Goal: Information Seeking & Learning: Learn about a topic

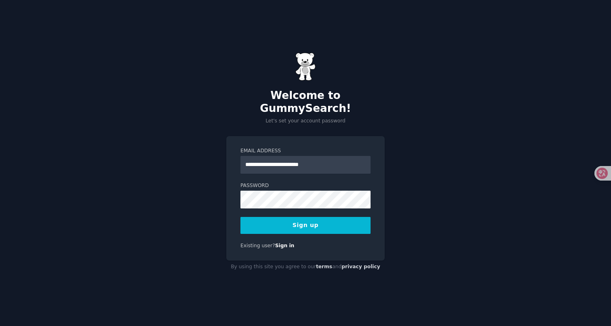
type input "**********"
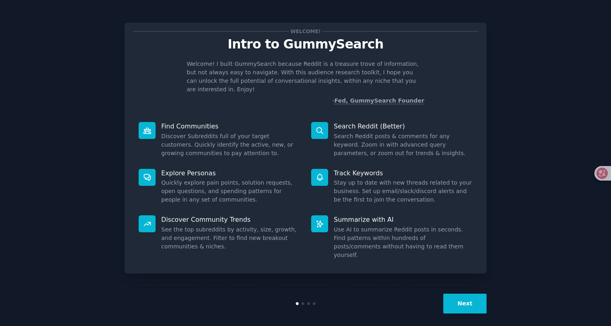
click at [409, 97] on link "Fed, GummySearch Founder" at bounding box center [379, 100] width 90 height 7
click at [471, 299] on button "Next" at bounding box center [464, 304] width 43 height 20
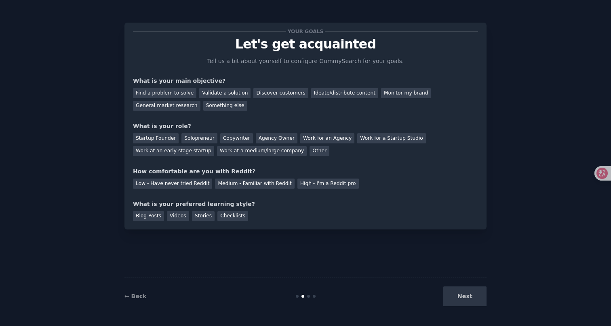
click at [471, 299] on div "Next" at bounding box center [426, 297] width 121 height 20
click at [449, 298] on div "Next" at bounding box center [426, 297] width 121 height 20
click at [462, 298] on div "Next" at bounding box center [426, 297] width 121 height 20
click at [184, 96] on div "Find a problem to solve" at bounding box center [164, 93] width 63 height 10
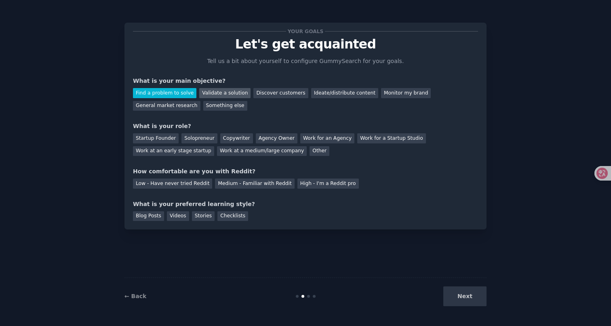
click at [220, 89] on div "Validate a solution" at bounding box center [224, 93] width 51 height 10
click at [472, 296] on div "Next" at bounding box center [426, 297] width 121 height 20
click at [163, 137] on div "Startup Founder" at bounding box center [156, 138] width 46 height 10
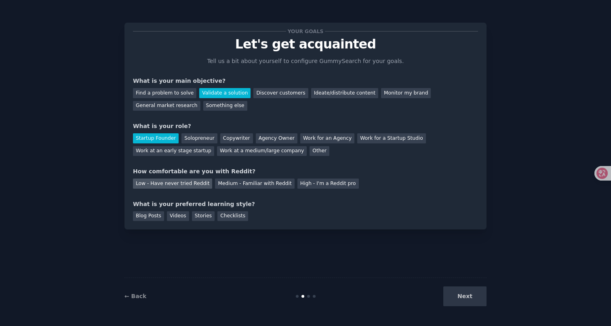
click at [190, 182] on div "Low - Have never tried Reddit" at bounding box center [172, 184] width 79 height 10
click at [154, 215] on div "Blog Posts" at bounding box center [148, 216] width 31 height 10
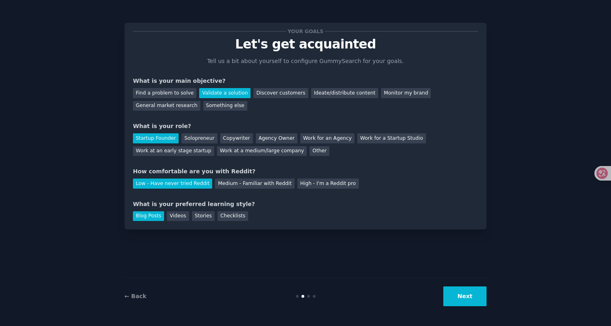
click at [464, 294] on button "Next" at bounding box center [464, 297] width 43 height 20
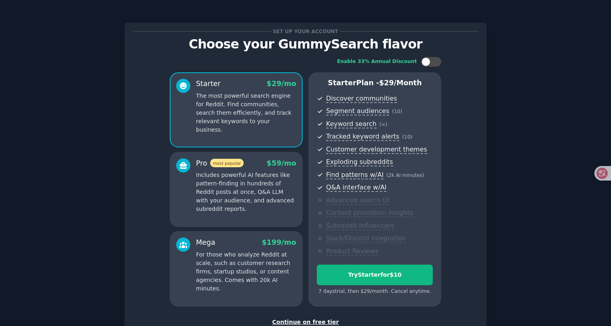
scroll to position [43, 0]
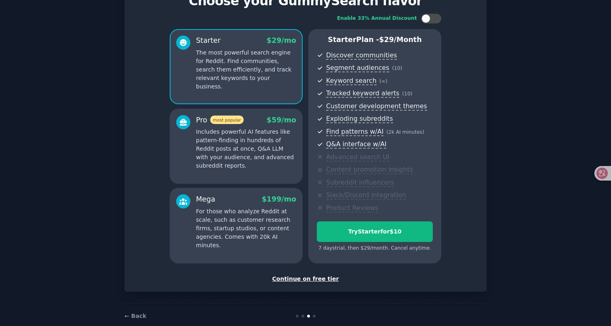
click at [304, 275] on div "Continue on free tier" at bounding box center [305, 279] width 345 height 8
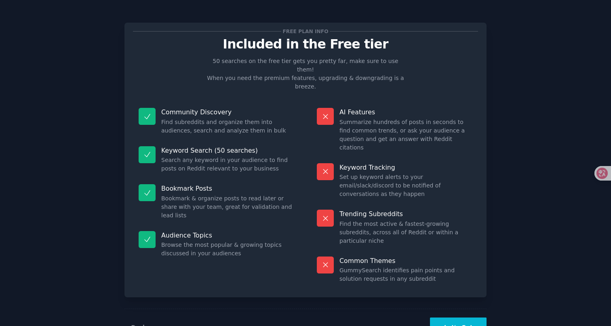
click at [450, 318] on button "Let's Go!" at bounding box center [458, 328] width 57 height 20
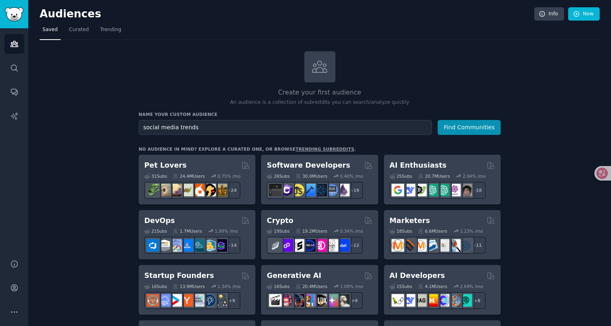
type input "social media trends"
click at [470, 126] on button "Find Communities" at bounding box center [469, 127] width 63 height 15
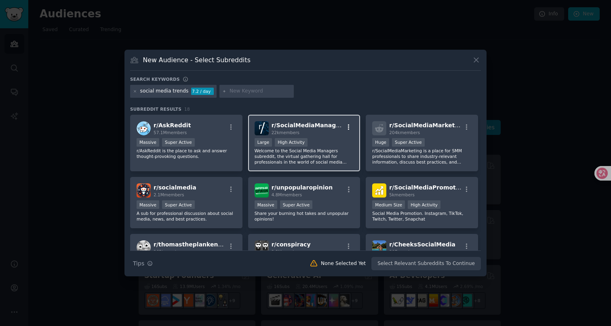
click at [351, 124] on button "button" at bounding box center [349, 127] width 10 height 7
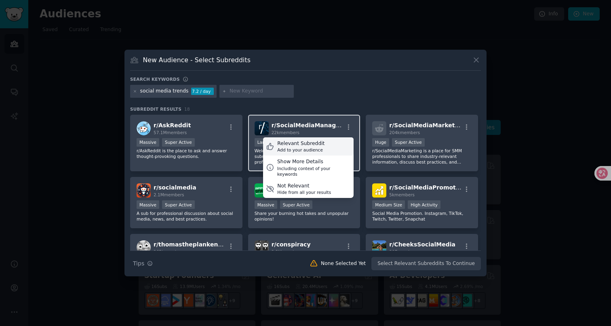
click at [344, 140] on div "Relevant Subreddit Add to your audience" at bounding box center [308, 146] width 91 height 19
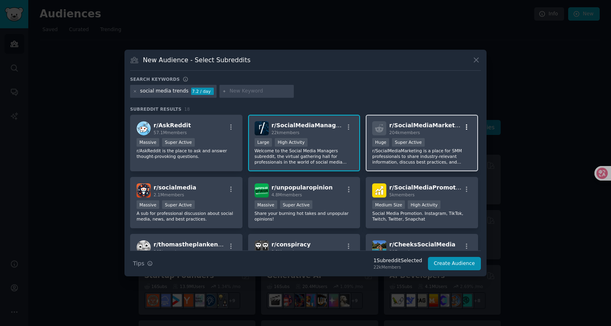
click at [463, 126] on icon "button" at bounding box center [466, 127] width 7 height 7
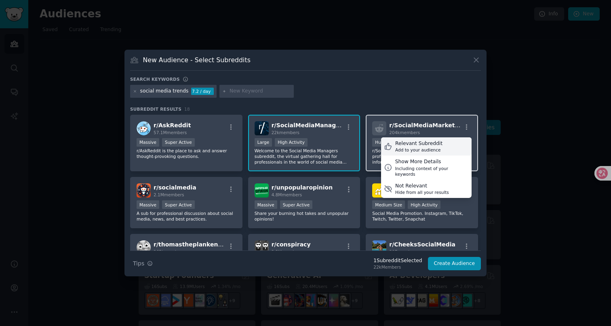
click at [448, 142] on div "Relevant Subreddit Add to your audience" at bounding box center [426, 146] width 91 height 19
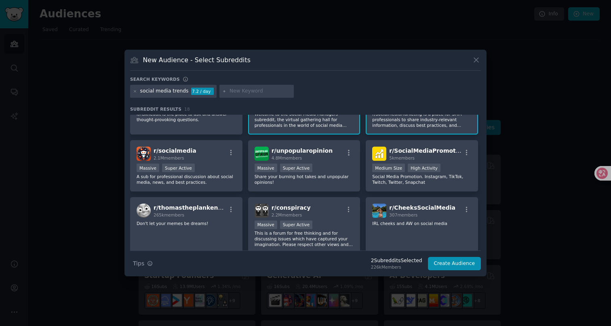
scroll to position [40, 0]
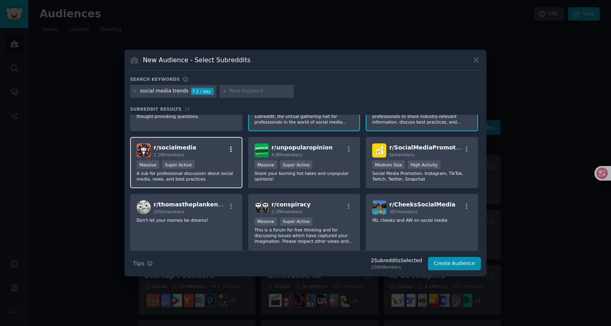
click at [232, 148] on icon "button" at bounding box center [231, 149] width 7 height 7
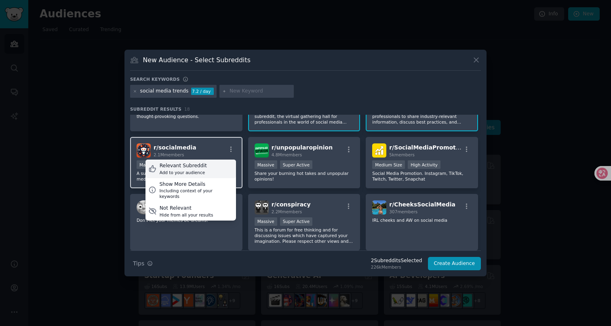
click at [228, 168] on div "Relevant Subreddit Add to your audience" at bounding box center [190, 169] width 91 height 19
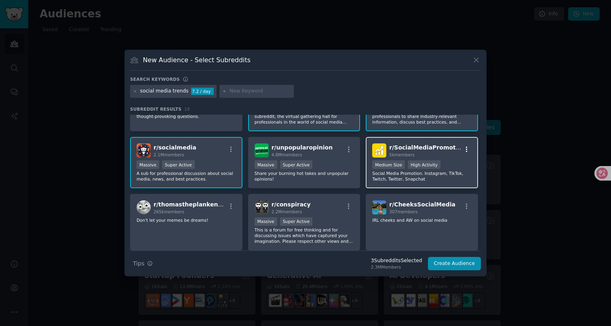
click at [463, 151] on icon "button" at bounding box center [466, 149] width 7 height 7
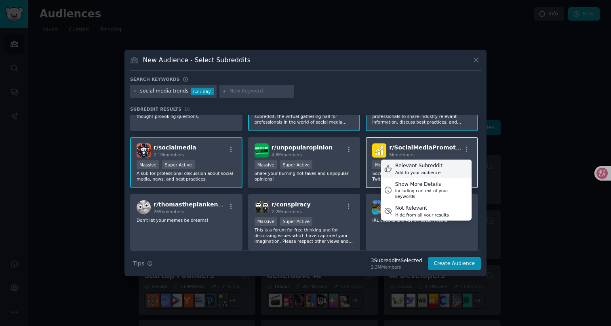
click at [455, 166] on div "Relevant Subreddit Add to your audience" at bounding box center [426, 169] width 91 height 19
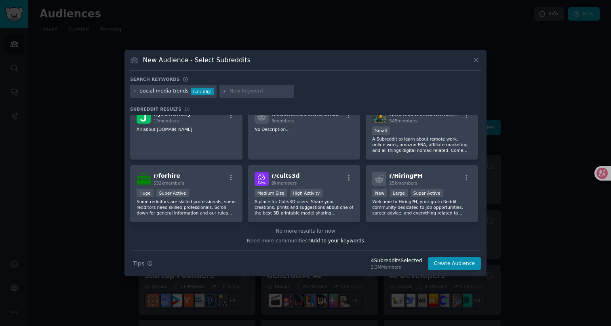
scroll to position [250, 0]
click at [441, 266] on button "Create Audience" at bounding box center [454, 264] width 53 height 14
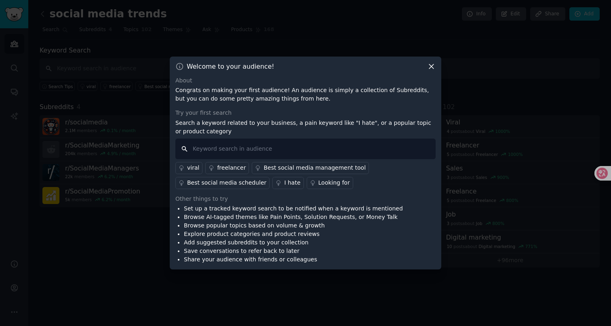
click at [357, 151] on input "text" at bounding box center [305, 149] width 260 height 21
click at [332, 182] on div "Looking for" at bounding box center [334, 183] width 32 height 8
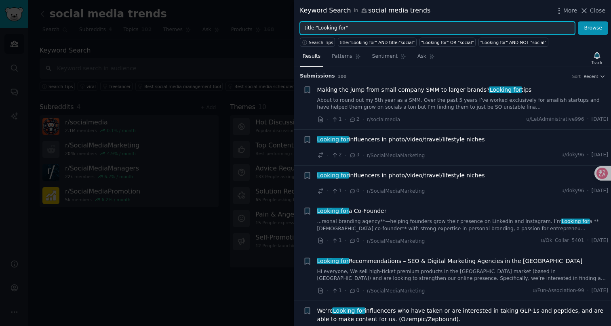
click at [369, 27] on input "title:"Looking for"" at bounding box center [437, 28] width 275 height 14
type input "title:"Looking for" or "trend""
click at [593, 28] on button "Browse" at bounding box center [593, 28] width 30 height 14
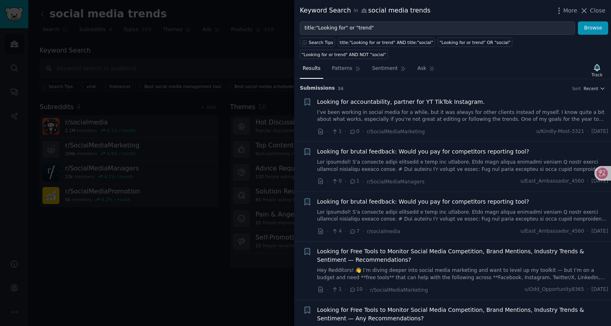
click at [443, 198] on span "Looking for brutal feedback: Would you pay for competitors reporting tool?" at bounding box center [423, 202] width 212 height 8
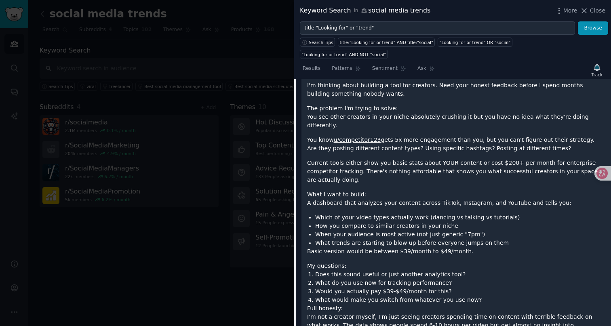
scroll to position [217, 0]
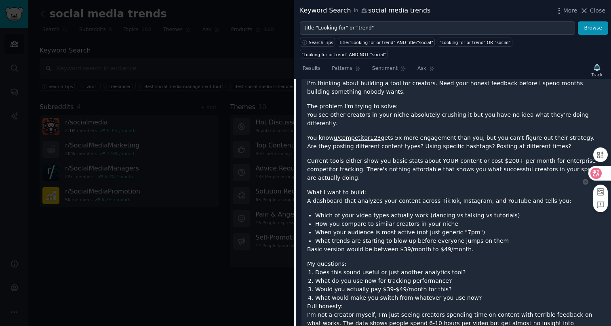
click at [599, 171] on icon at bounding box center [596, 173] width 8 height 8
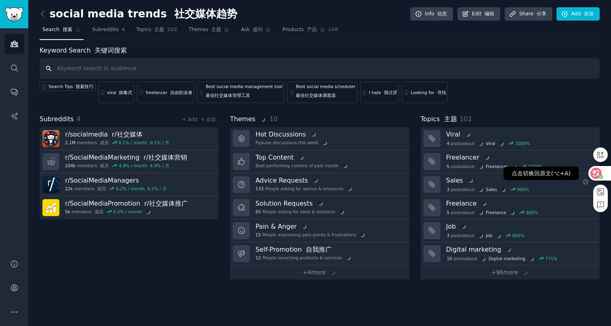
click at [601, 171] on icon at bounding box center [595, 173] width 11 height 11
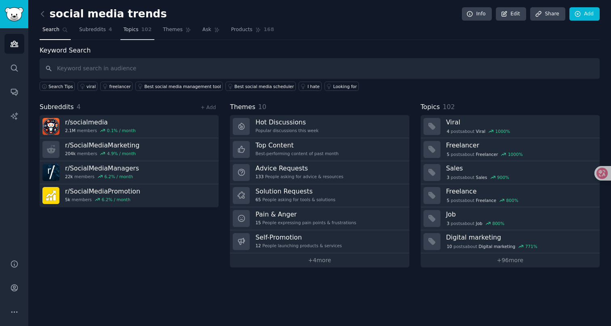
click at [134, 34] on link "Topics 102" at bounding box center [137, 31] width 34 height 17
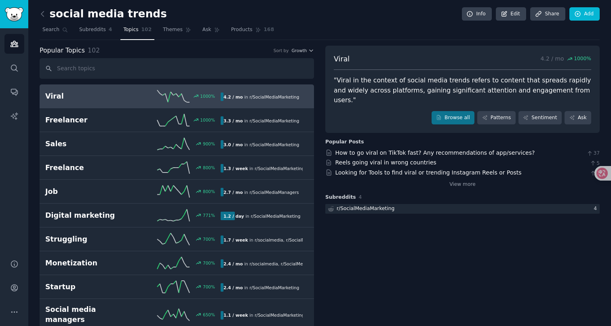
click at [116, 69] on input "text" at bounding box center [177, 68] width 274 height 21
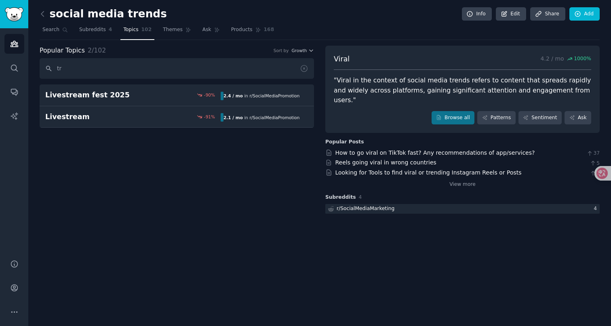
type input "t"
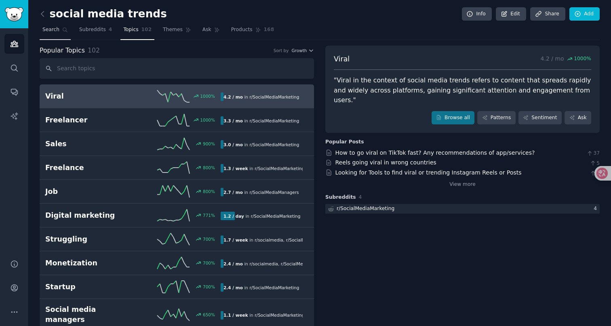
click at [59, 30] on link "Search" at bounding box center [55, 31] width 31 height 17
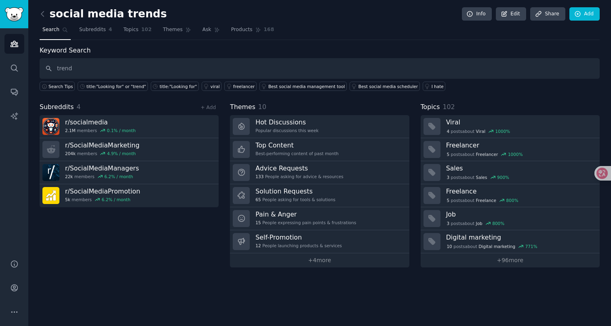
type input "trends"
click at [144, 30] on span "102" at bounding box center [146, 29] width 11 height 7
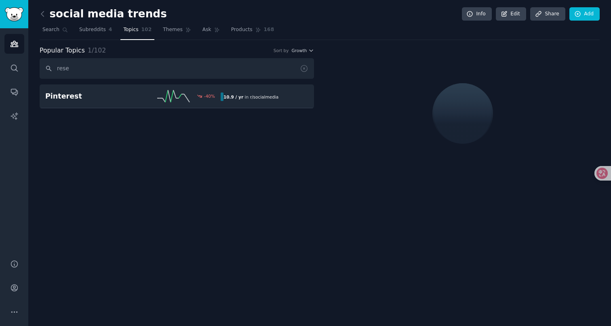
type input "resea"
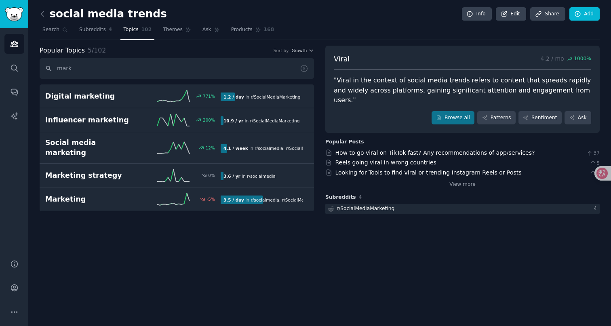
type input "marke"
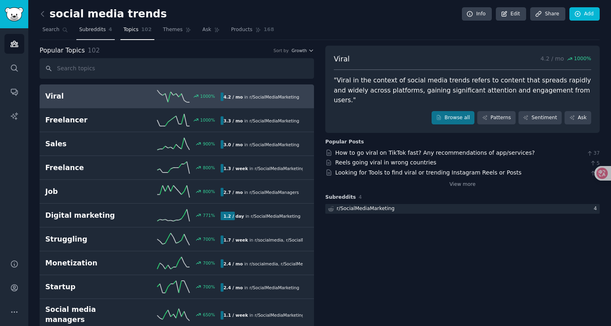
click at [96, 30] on span "Subreddits" at bounding box center [92, 29] width 27 height 7
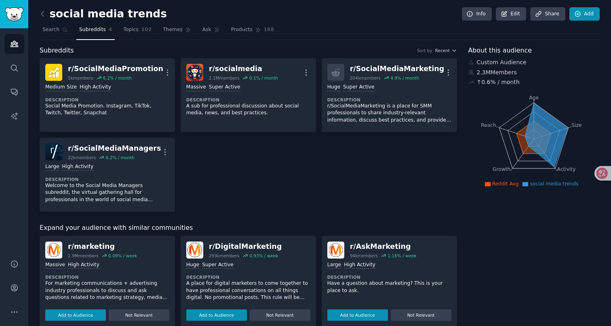
click at [583, 15] on link "Add" at bounding box center [584, 14] width 30 height 14
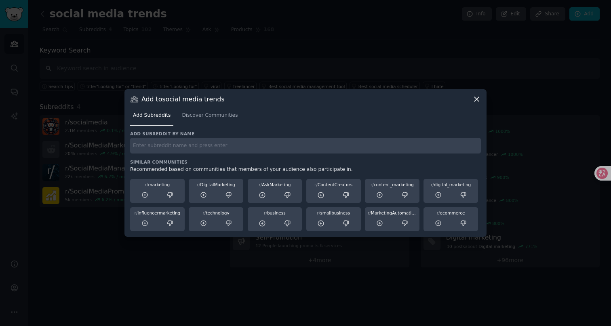
click at [247, 151] on input "text" at bounding box center [305, 146] width 351 height 16
type input "research"
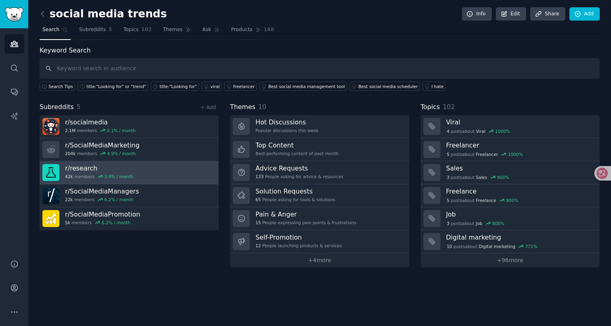
click at [204, 169] on link "r/ research 42k members 3.9 % / month" at bounding box center [129, 172] width 179 height 23
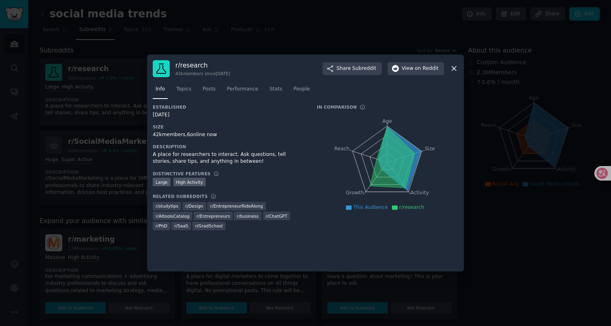
click at [451, 69] on icon at bounding box center [454, 68] width 8 height 8
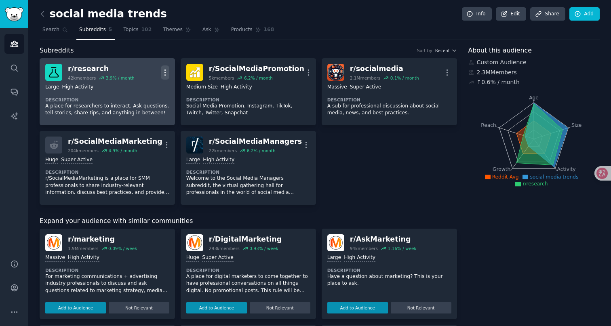
click at [166, 70] on icon "button" at bounding box center [165, 72] width 8 height 8
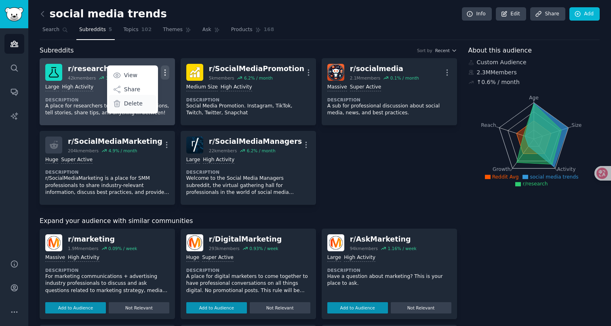
click at [143, 104] on div "Delete" at bounding box center [132, 103] width 48 height 17
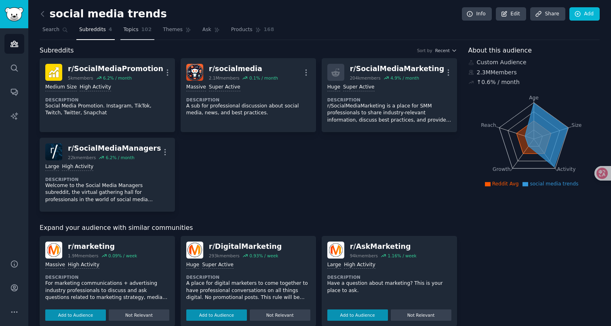
click at [145, 28] on span "102" at bounding box center [146, 29] width 11 height 7
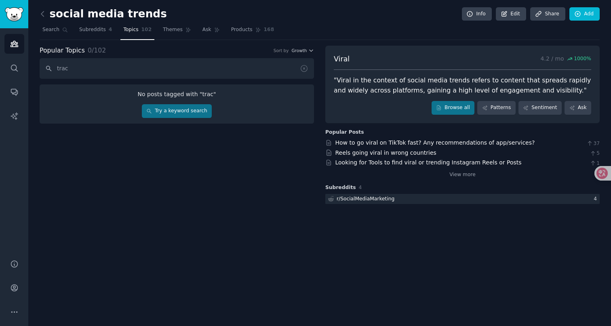
type input "track"
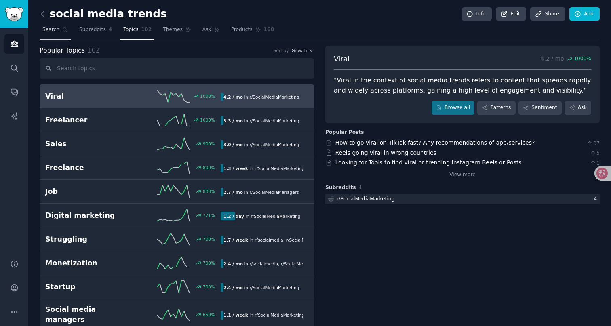
click at [57, 35] on link "Search" at bounding box center [55, 31] width 31 height 17
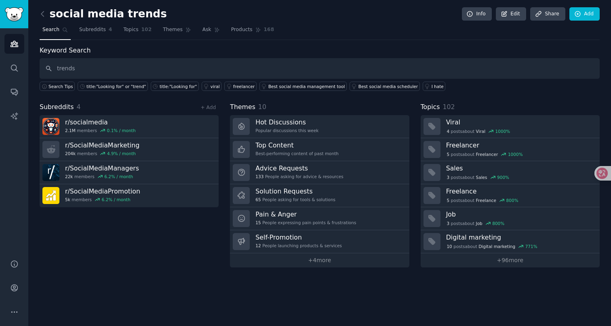
type input "trends"
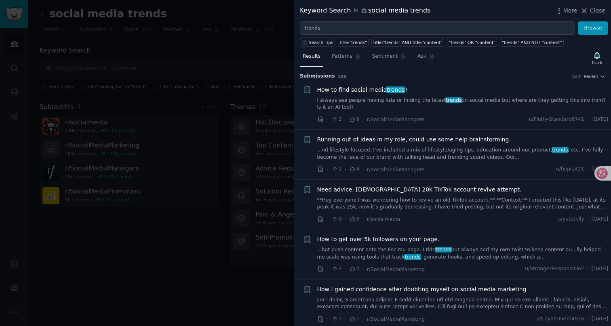
click at [387, 89] on span "trends" at bounding box center [395, 89] width 19 height 6
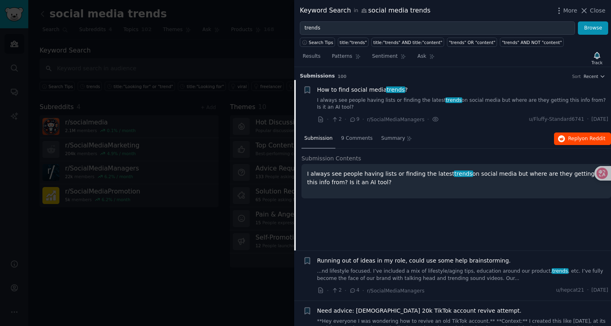
click at [573, 135] on span "Reply on Reddit" at bounding box center [586, 138] width 37 height 7
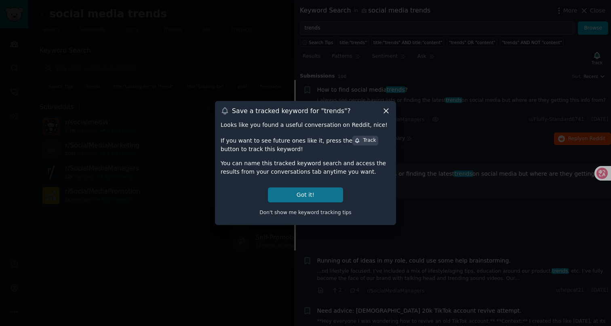
click at [321, 190] on button "Got it!" at bounding box center [305, 195] width 75 height 15
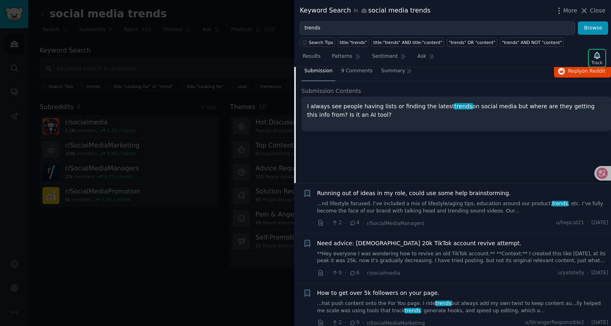
scroll to position [68, 0]
click at [430, 194] on span "Running out of ideas in my role, could use some help brainstorming." at bounding box center [414, 192] width 194 height 8
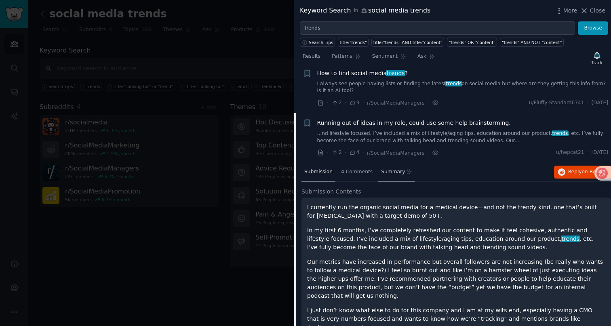
scroll to position [15, 0]
click at [470, 124] on span "Running out of ideas in my role, could use some help brainstorming." at bounding box center [414, 124] width 194 height 8
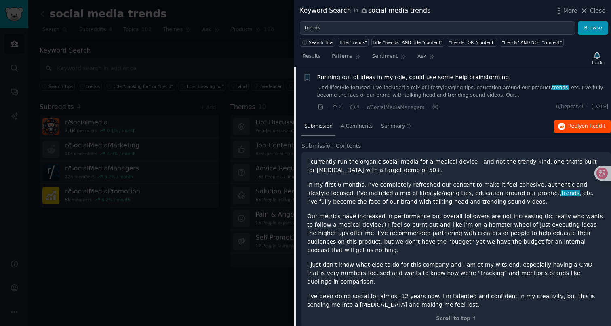
click at [568, 126] on span "Reply on Reddit" at bounding box center [586, 126] width 37 height 7
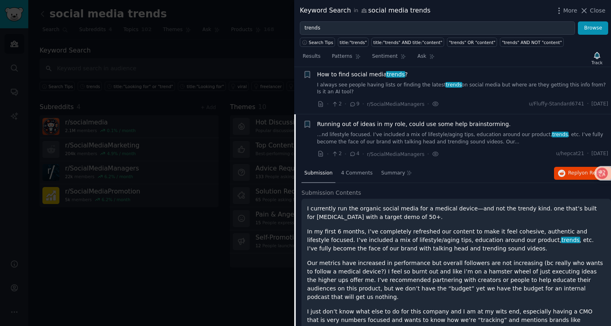
scroll to position [0, 0]
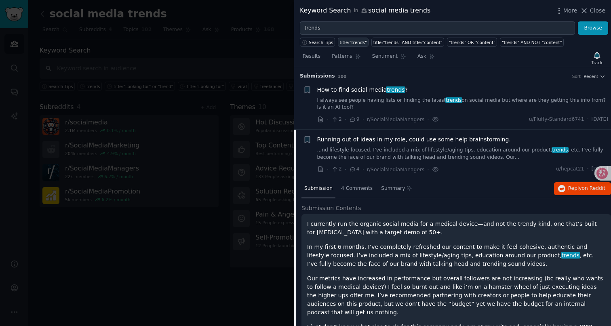
click at [356, 40] on div "title:"trends"" at bounding box center [353, 43] width 27 height 6
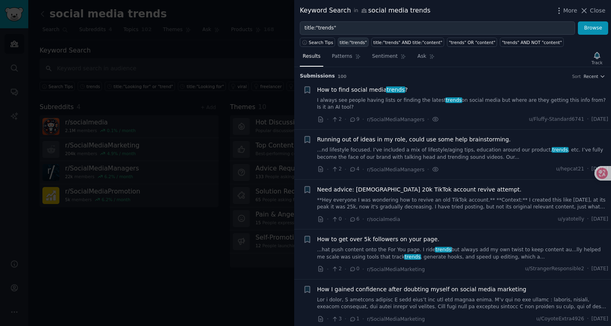
type input "title:"trends""
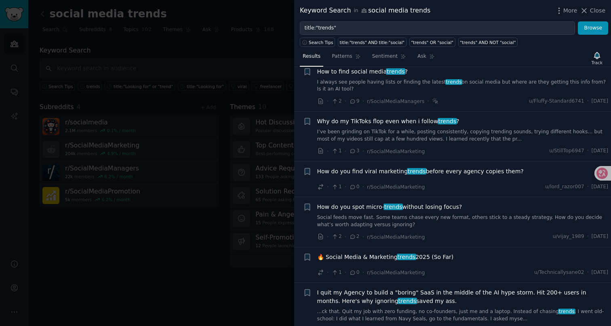
scroll to position [29, 0]
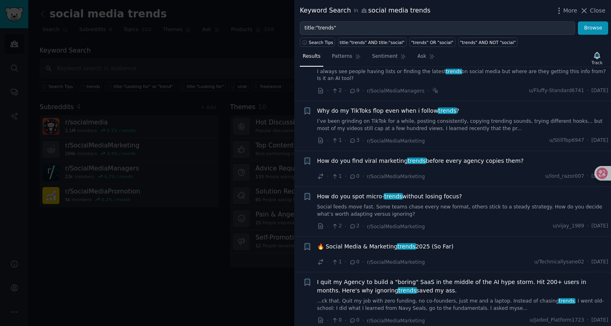
click at [415, 111] on span "Why do my TikToks flop even when i follow trends ?" at bounding box center [388, 111] width 142 height 8
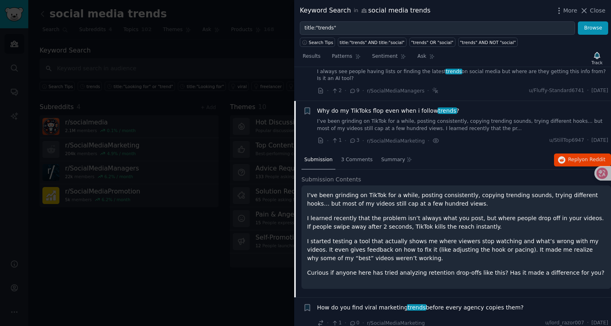
scroll to position [62, 0]
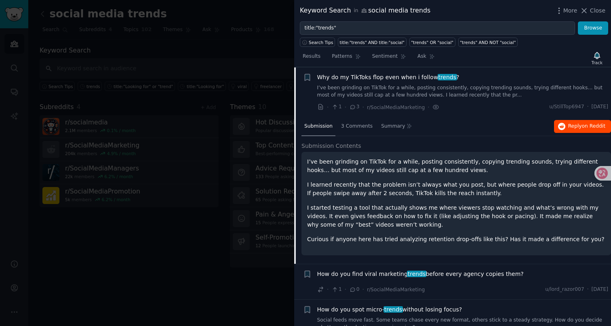
click at [564, 128] on button "Reply on Reddit" at bounding box center [582, 126] width 57 height 13
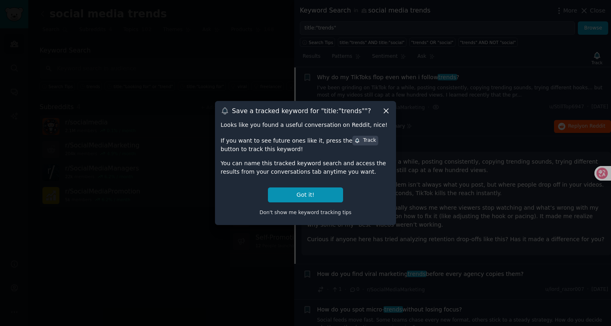
click at [386, 108] on icon at bounding box center [386, 111] width 8 height 8
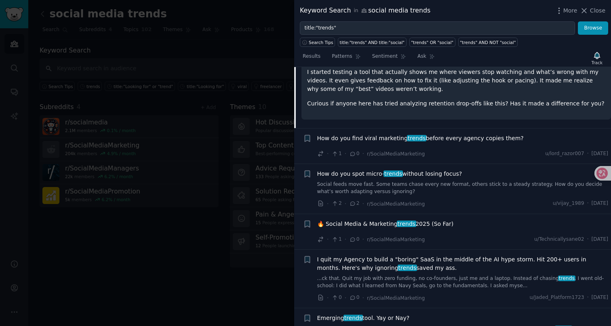
scroll to position [210, 0]
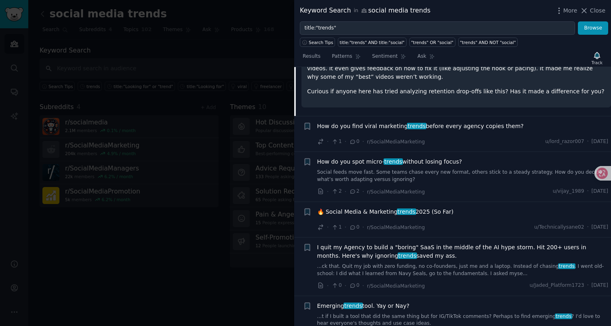
click at [468, 124] on span "How do you find viral marketing trends before every agency copies them?" at bounding box center [420, 126] width 207 height 8
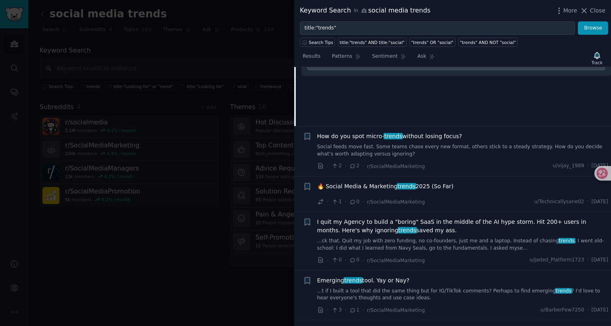
scroll to position [112, 0]
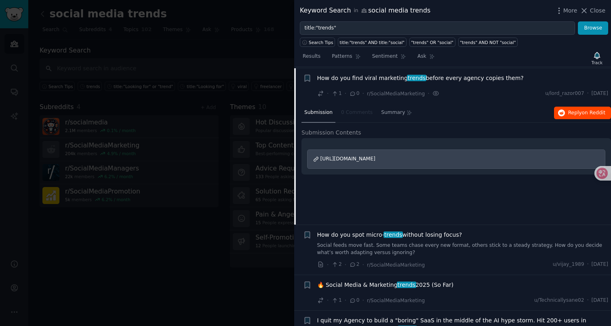
click at [582, 110] on span "on Reddit" at bounding box center [593, 113] width 23 height 6
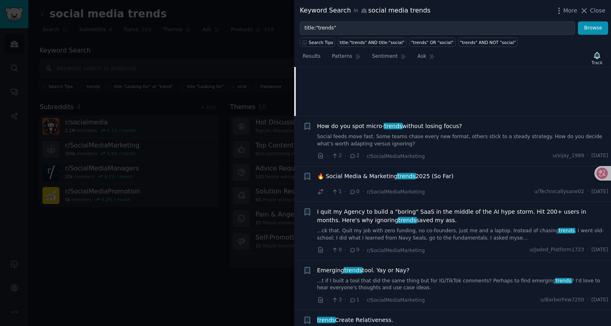
scroll to position [207, 0]
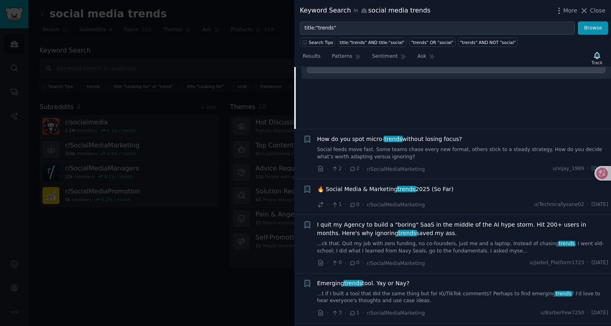
click at [433, 138] on span "How do you spot micro- trends without losing focus?" at bounding box center [389, 139] width 145 height 8
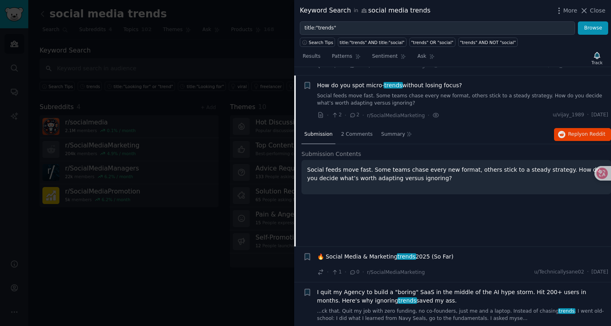
scroll to position [138, 0]
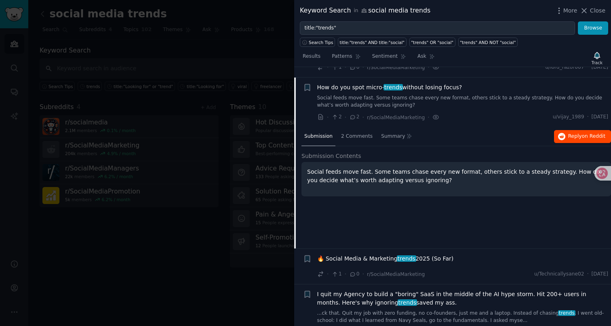
click at [577, 133] on span "Reply on Reddit" at bounding box center [586, 136] width 37 height 7
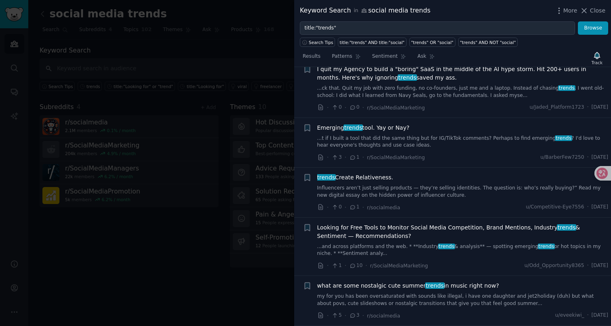
scroll to position [389, 0]
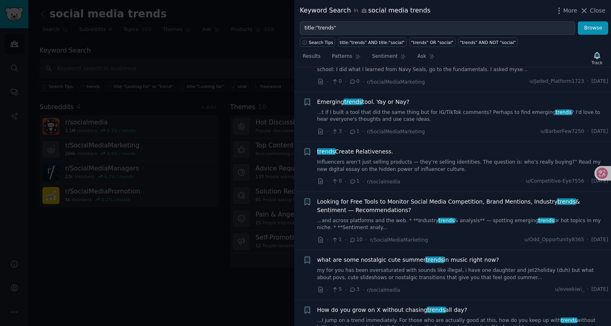
click at [428, 106] on div "Emerging trends tool. Yay or Nay? ...t if I built a tool that did the same thin…" at bounding box center [462, 110] width 291 height 25
click at [403, 102] on span "Emerging trends tool. Yay or Nay?" at bounding box center [363, 102] width 93 height 8
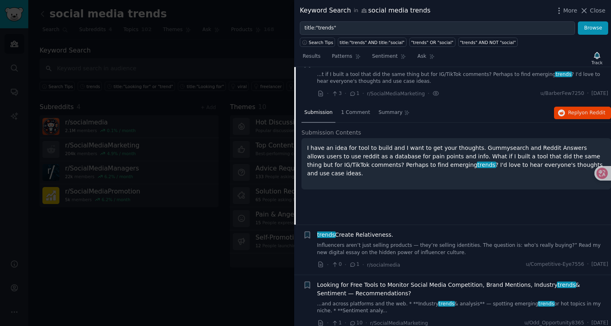
scroll to position [291, 0]
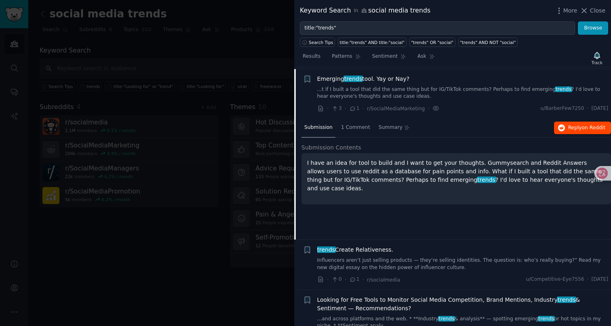
click at [576, 124] on span "Reply on Reddit" at bounding box center [586, 127] width 37 height 7
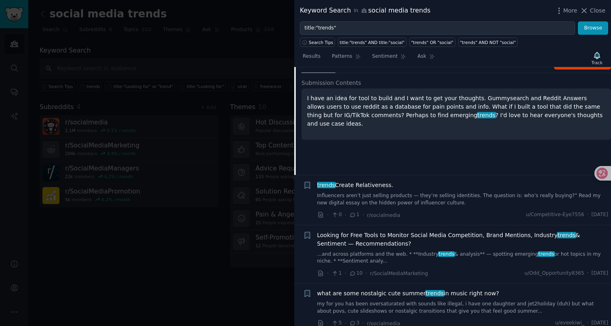
scroll to position [356, 0]
click at [387, 183] on span "trends Create Relativeness." at bounding box center [355, 185] width 76 height 8
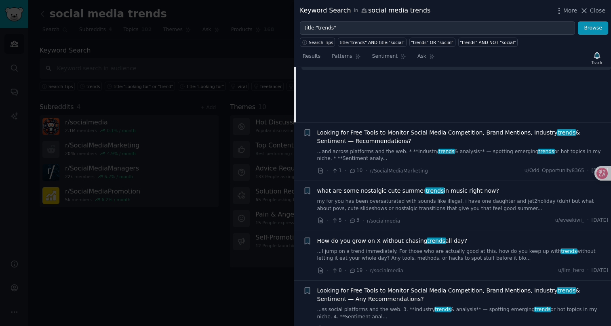
scroll to position [464, 0]
